Goal: Information Seeking & Learning: Learn about a topic

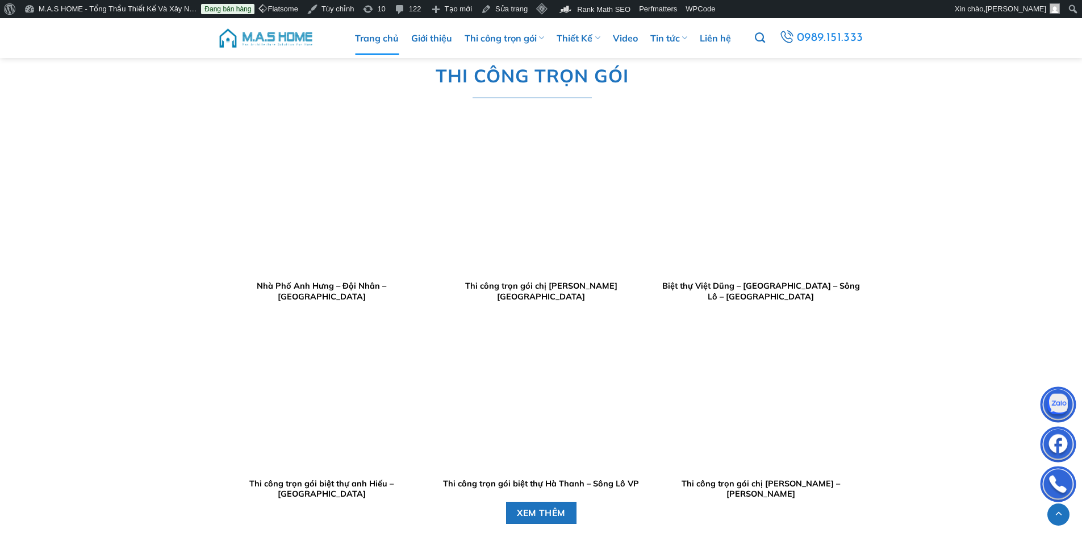
scroll to position [1363, 0]
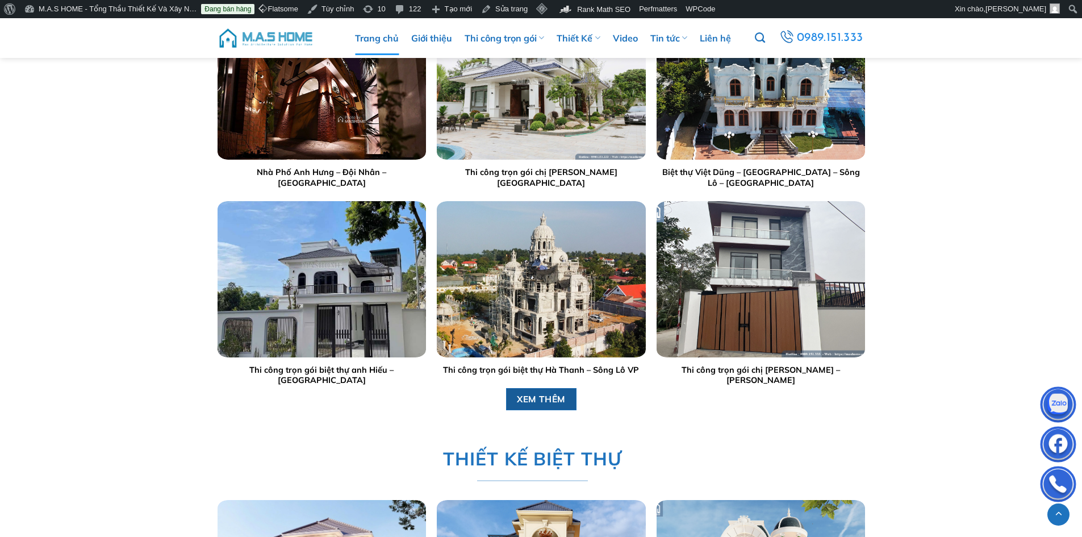
click at [537, 401] on span "XEM THÊM" at bounding box center [541, 399] width 49 height 14
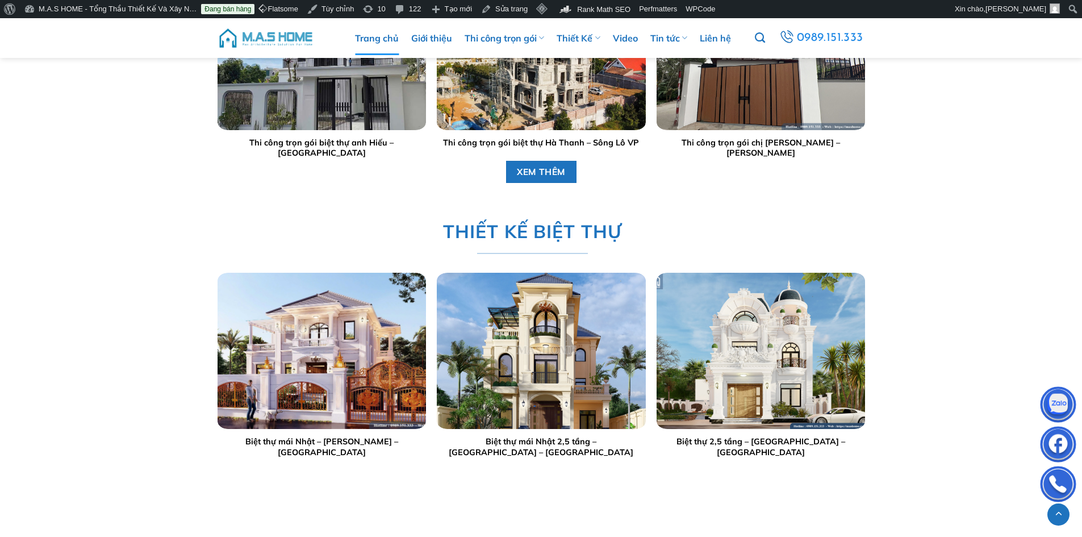
scroll to position [1875, 0]
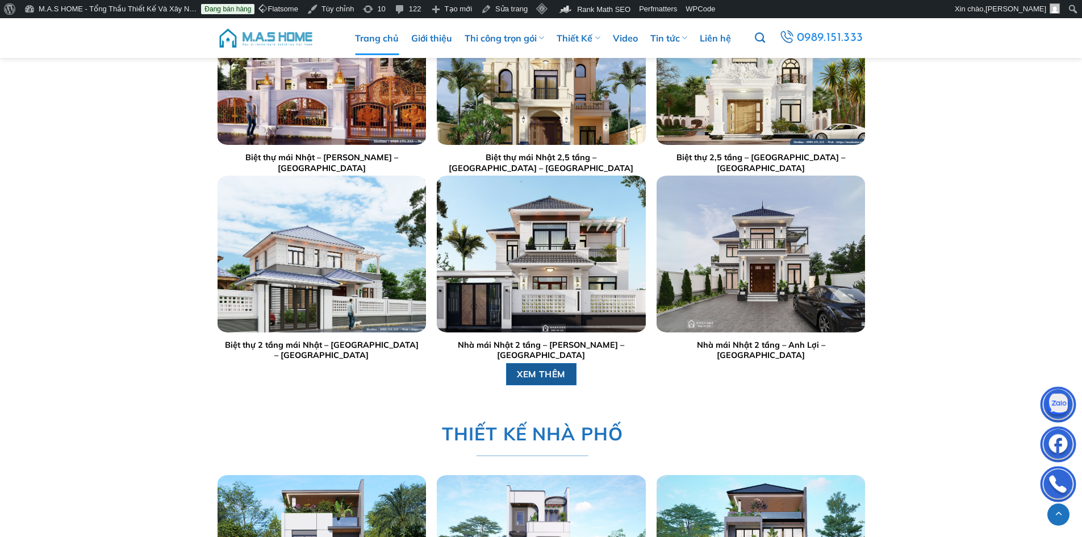
click at [524, 373] on span "XEM THÊM" at bounding box center [541, 374] width 49 height 14
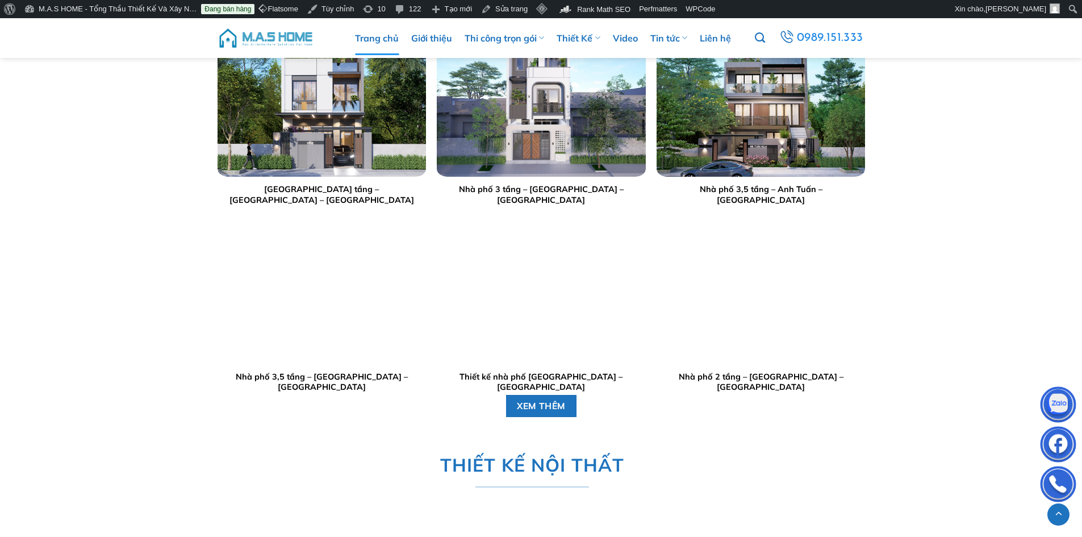
scroll to position [2386, 0]
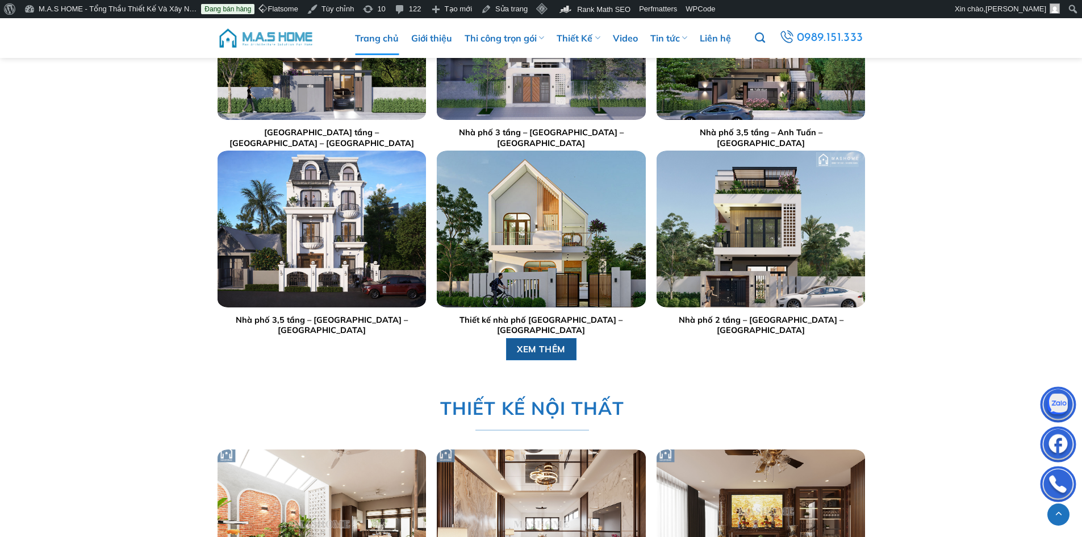
click at [527, 343] on span "XEM THÊM" at bounding box center [541, 348] width 49 height 14
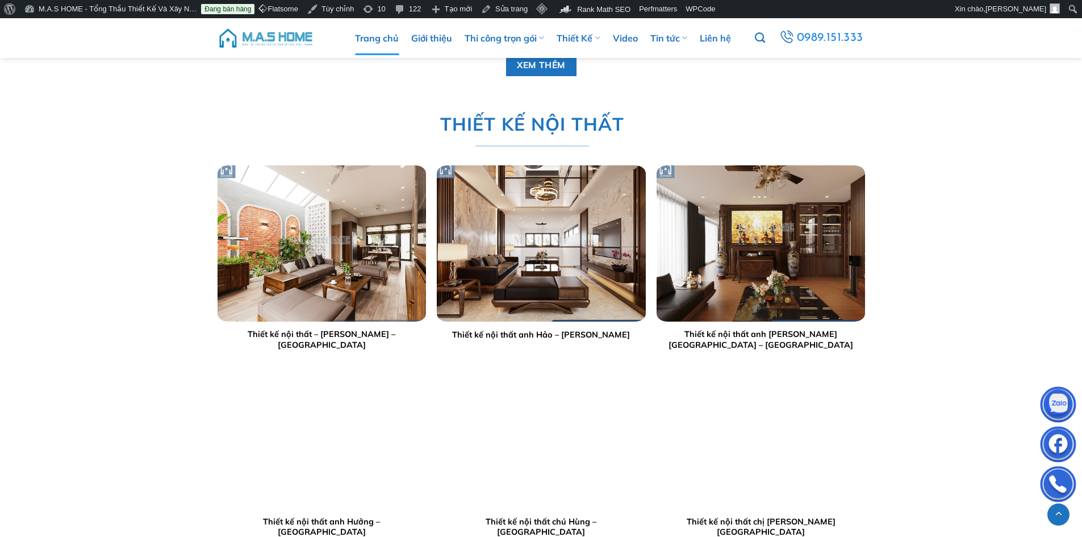
scroll to position [2954, 0]
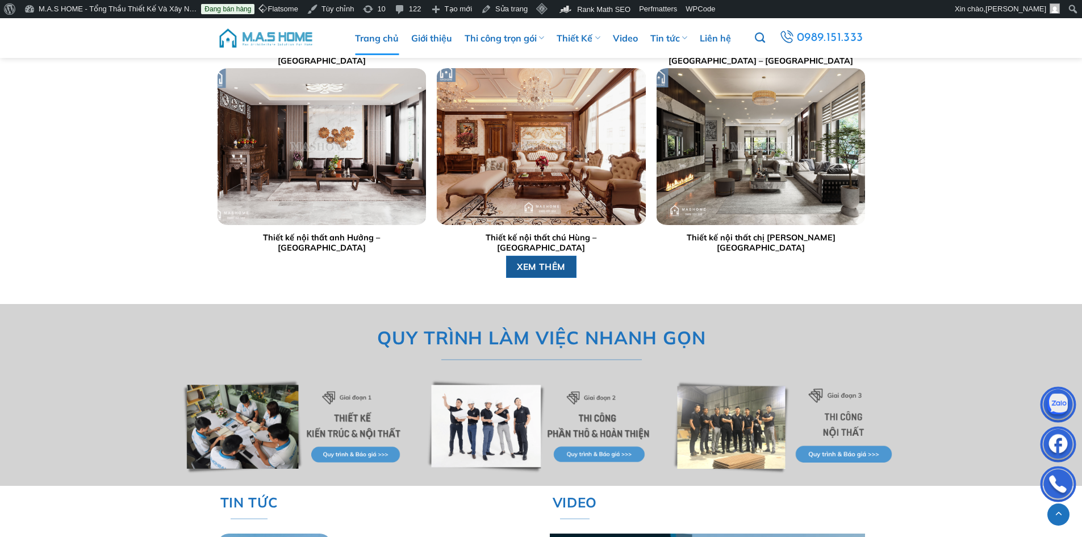
click at [541, 272] on span "XEM THÊM" at bounding box center [541, 267] width 49 height 14
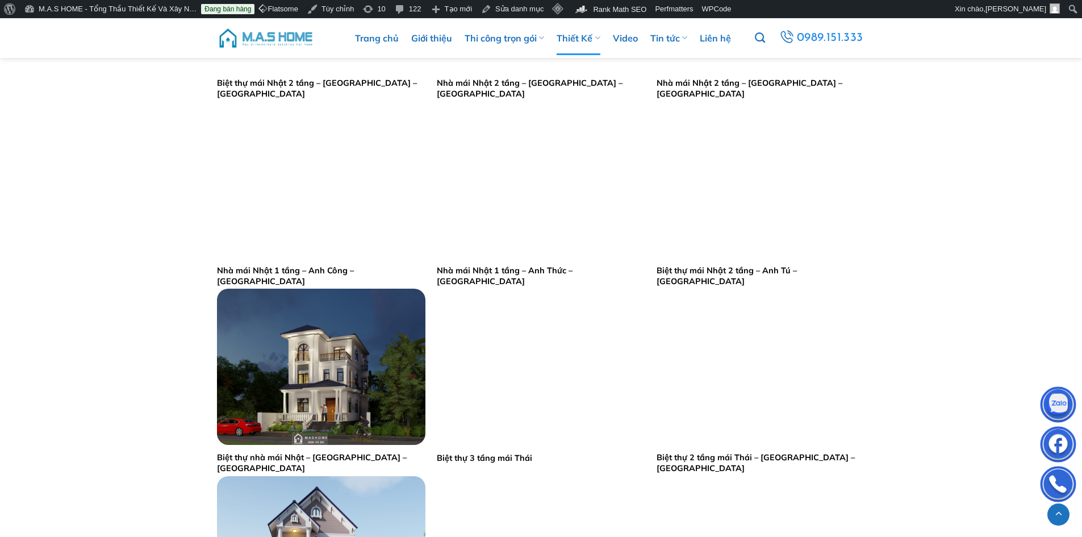
scroll to position [1932, 0]
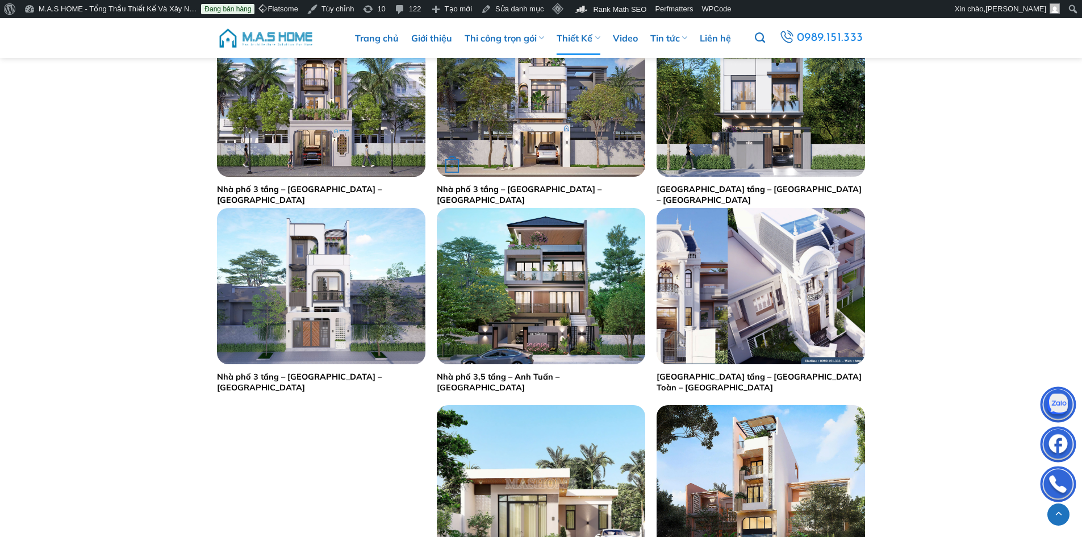
scroll to position [511, 0]
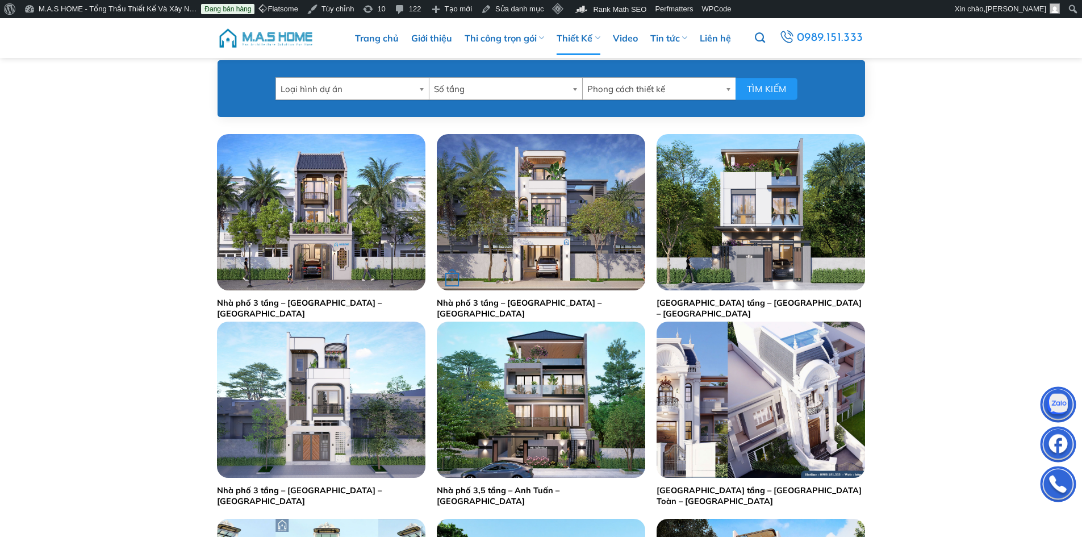
click at [545, 206] on img "Nhà phố 3 tầng - Anh Tuân - Phú Thọ" at bounding box center [541, 212] width 208 height 156
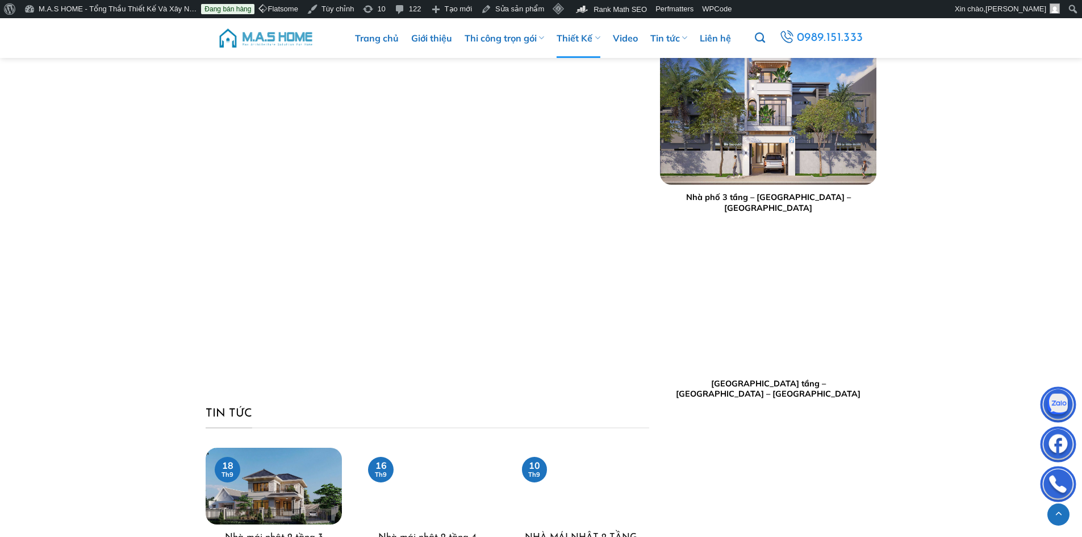
scroll to position [1827, 0]
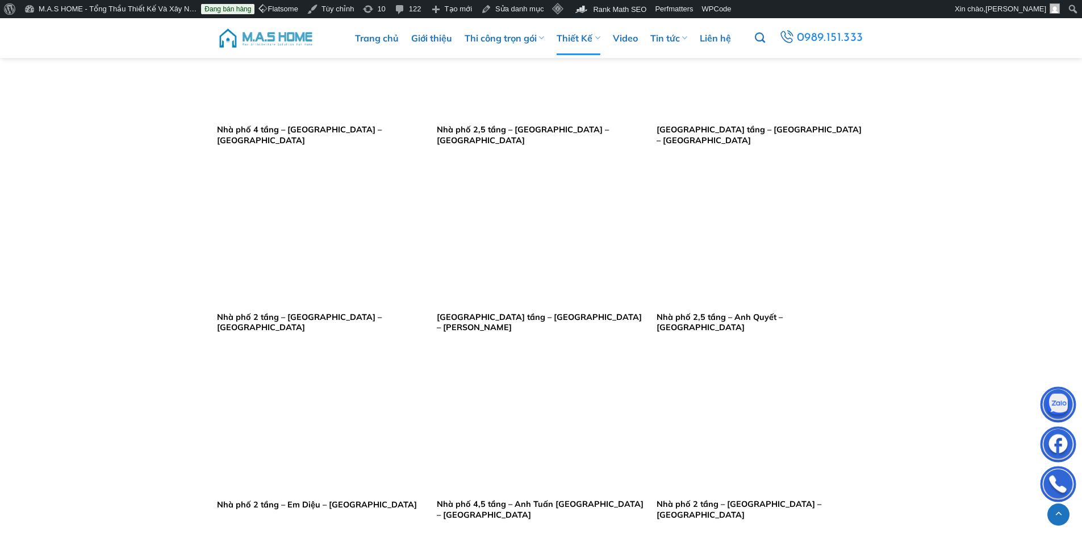
scroll to position [2159, 0]
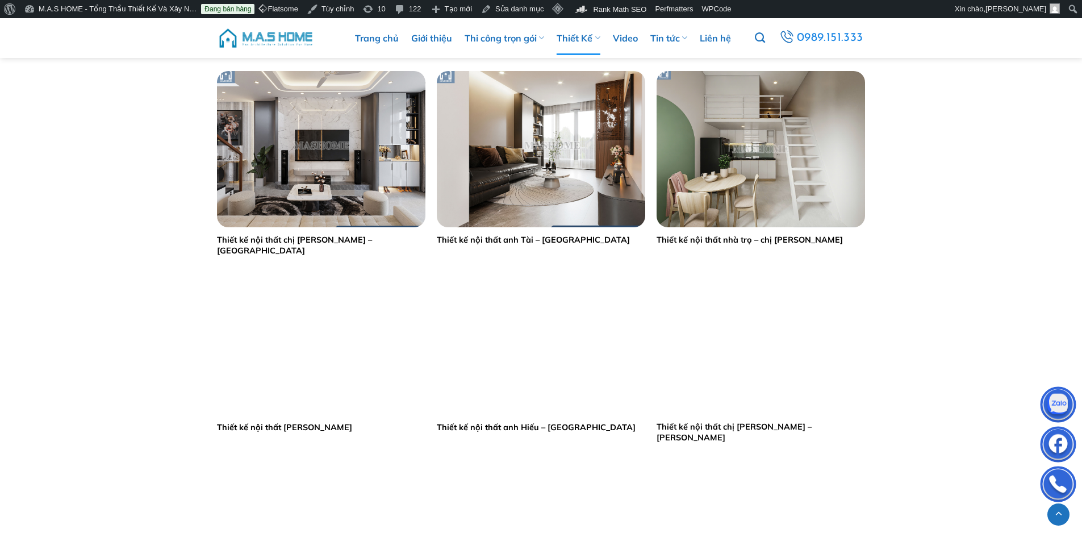
scroll to position [1363, 0]
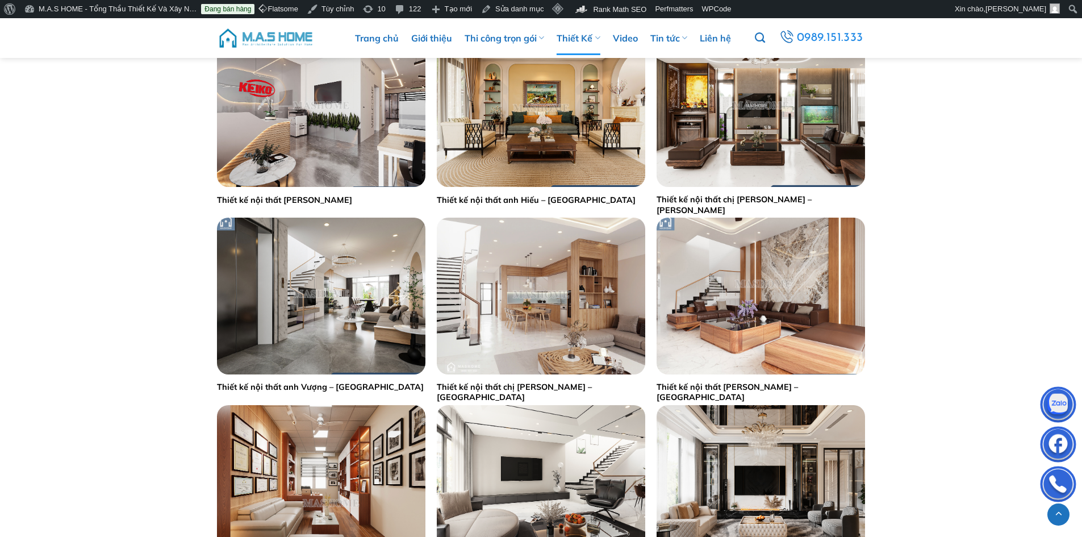
click at [282, 32] on img at bounding box center [266, 38] width 97 height 34
